Goal: Find specific page/section: Find specific page/section

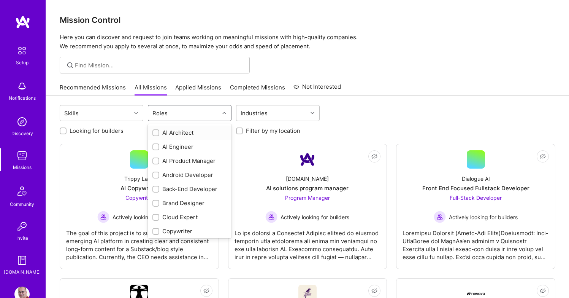
click at [191, 112] on div "Roles" at bounding box center [183, 112] width 71 height 15
click at [185, 187] on div "Back-End Developer" at bounding box center [189, 189] width 75 height 8
checkbox input "true"
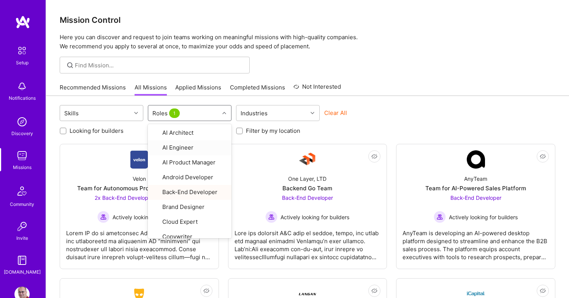
click at [117, 111] on div "Skills" at bounding box center [95, 112] width 71 height 15
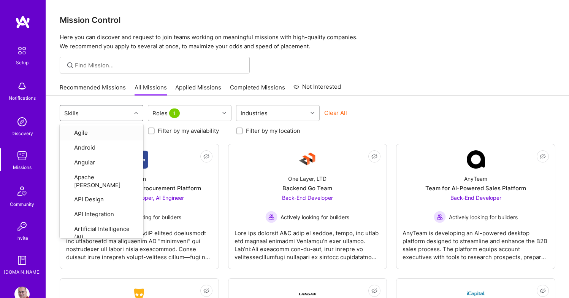
click at [118, 100] on div "option Agile focused, 1 of 74. 74 results available. Use Up and Down to choose …" at bounding box center [307, 258] width 523 height 325
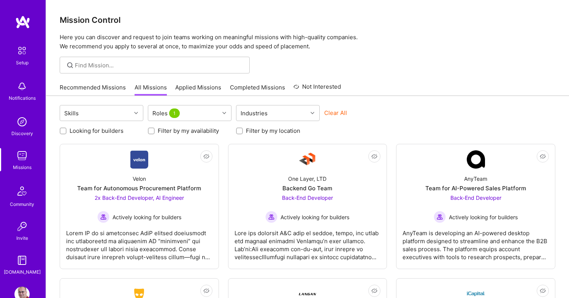
click at [97, 133] on label "Looking for builders" at bounding box center [97, 131] width 54 height 8
click at [67, 133] on input "Looking for builders" at bounding box center [63, 131] width 5 height 5
checkbox input "true"
click at [115, 87] on link "Recommended Missions" at bounding box center [93, 89] width 66 height 13
